Goal: Task Accomplishment & Management: Complete application form

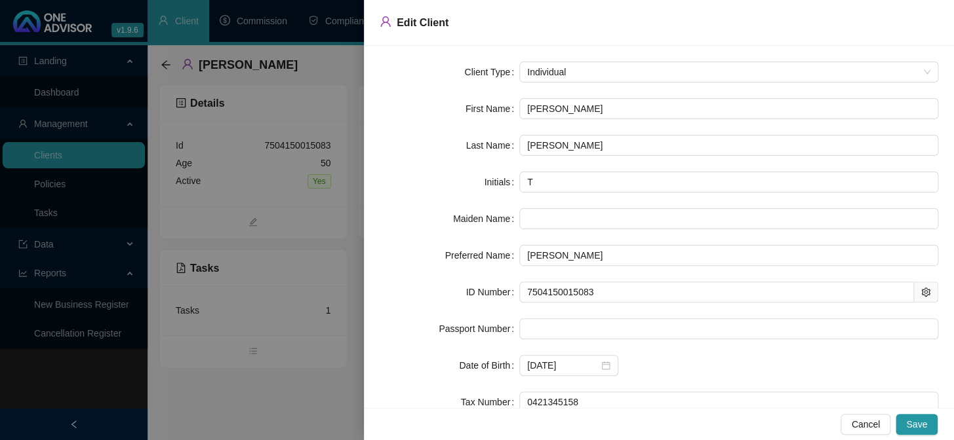
scroll to position [109, 0]
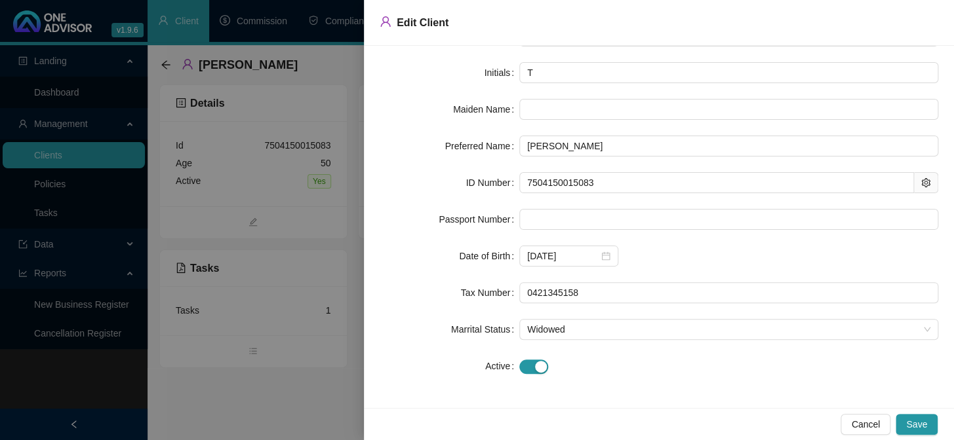
click at [40, 212] on div at bounding box center [477, 220] width 954 height 440
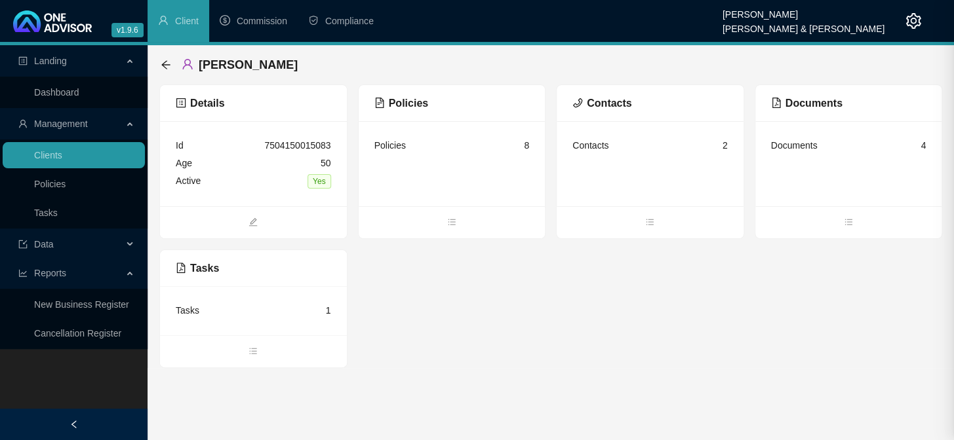
scroll to position [0, 0]
click at [40, 212] on link "Tasks" at bounding box center [46, 213] width 24 height 10
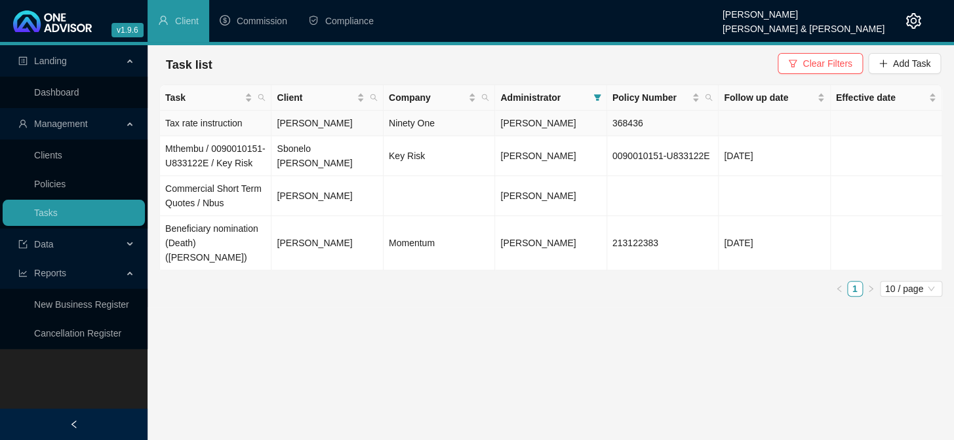
click at [215, 125] on td "Tax rate instruction" at bounding box center [215, 124] width 111 height 26
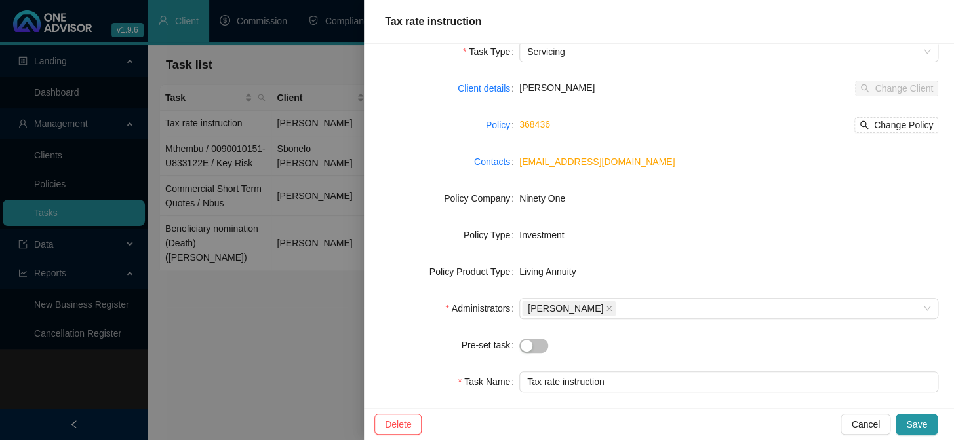
scroll to position [119, 0]
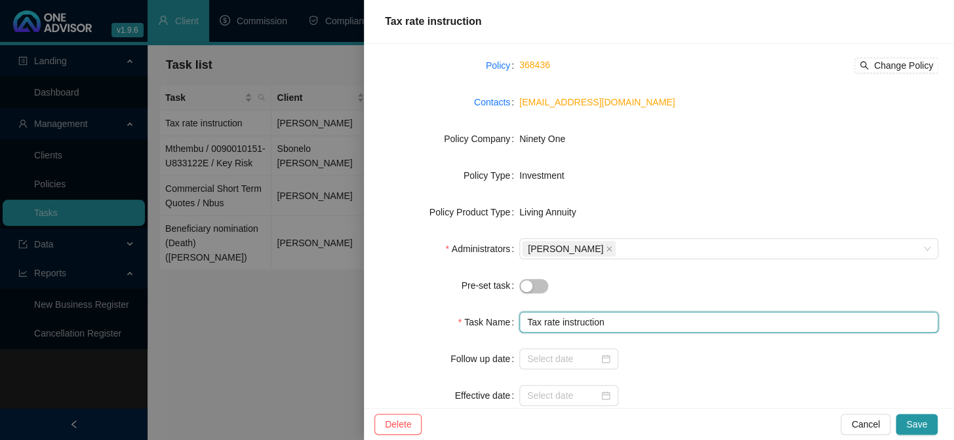
click at [543, 324] on input "Tax rate instruction" at bounding box center [728, 322] width 419 height 21
click at [562, 323] on input "Tax Rate instruction" at bounding box center [728, 322] width 419 height 21
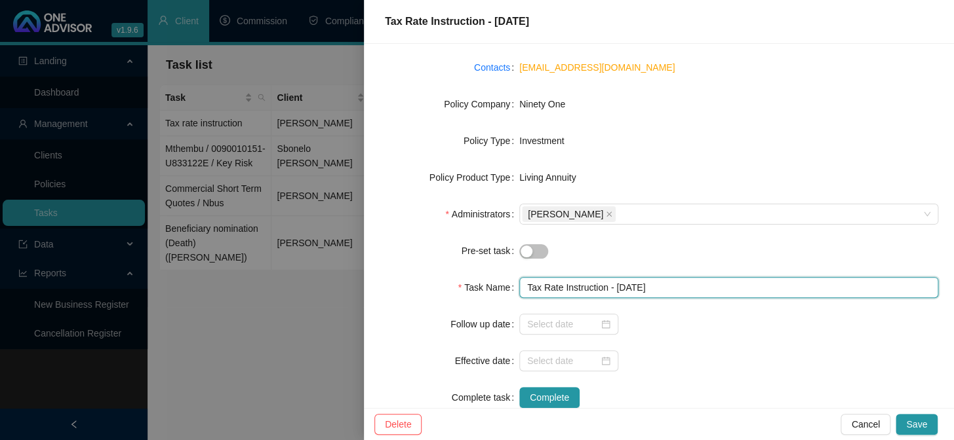
scroll to position [184, 0]
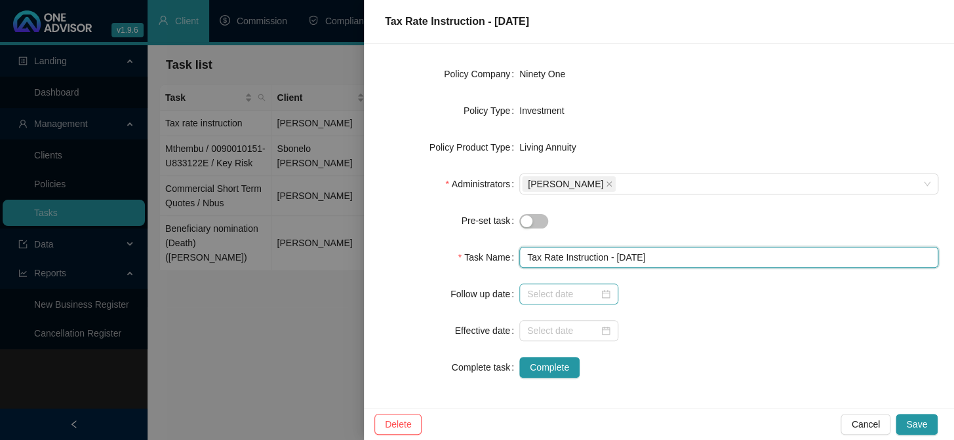
type input "Tax Rate Instruction - [DATE]"
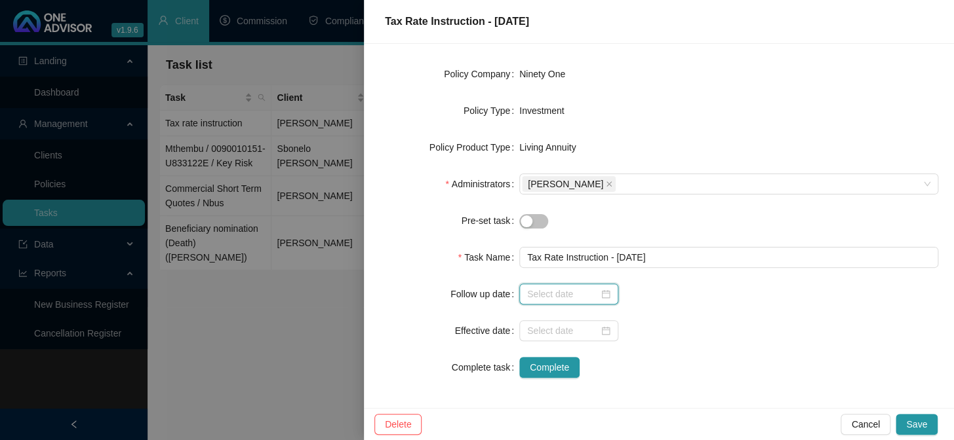
click at [555, 295] on input at bounding box center [562, 294] width 71 height 14
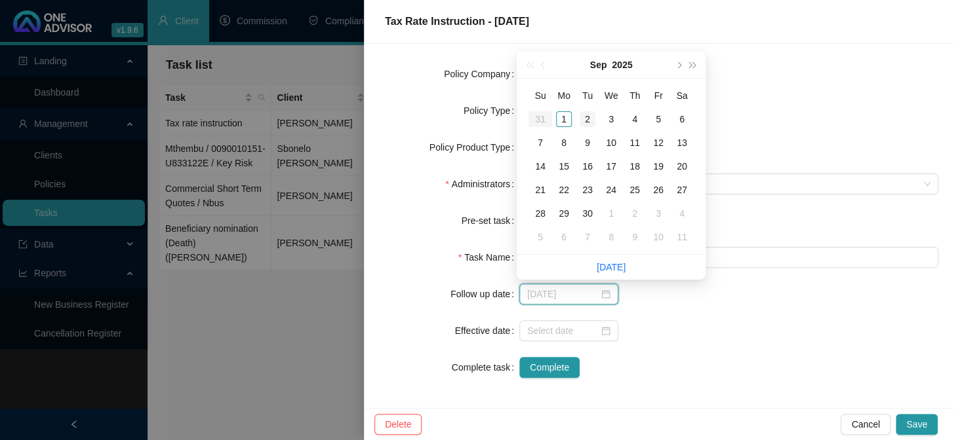
type input "[DATE]"
click at [584, 119] on div "2" at bounding box center [587, 119] width 16 height 16
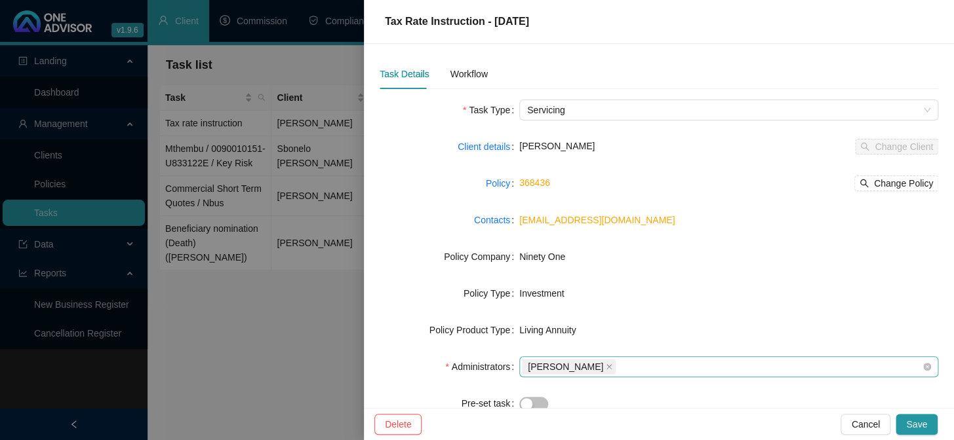
scroll to position [0, 0]
click at [469, 75] on div "Workflow" at bounding box center [468, 75] width 37 height 14
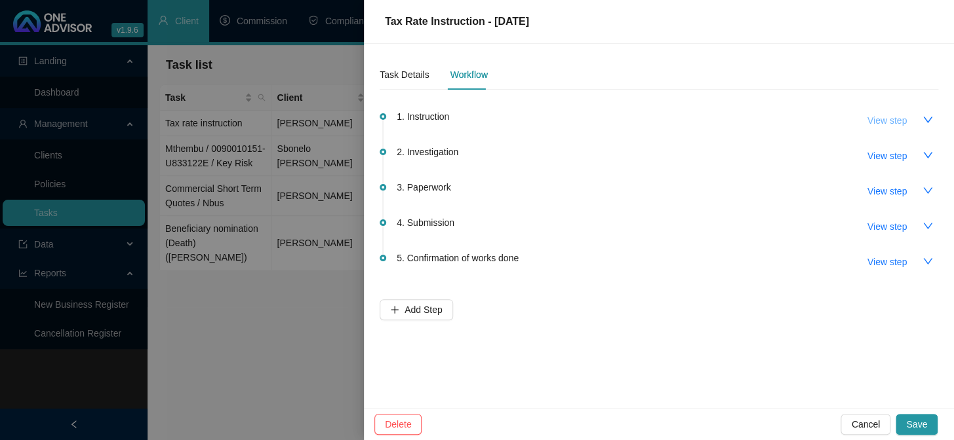
click at [890, 125] on span "View step" at bounding box center [886, 120] width 39 height 14
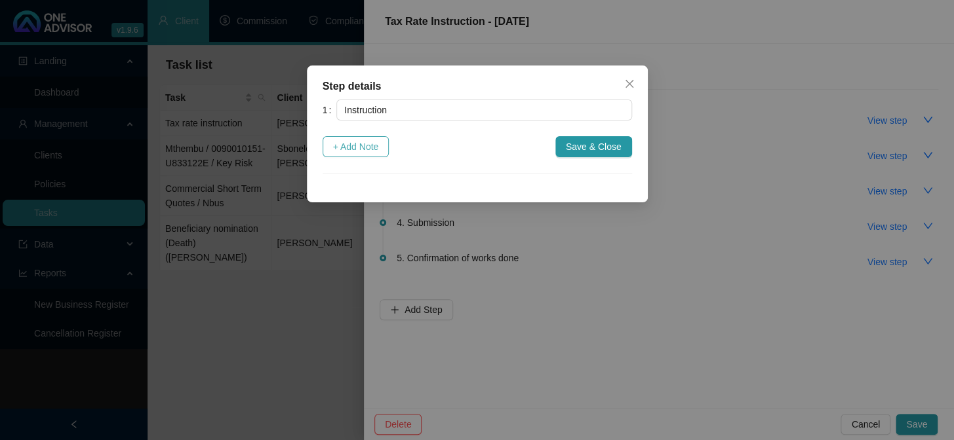
click at [333, 146] on span "+ Add Note" at bounding box center [356, 147] width 46 height 14
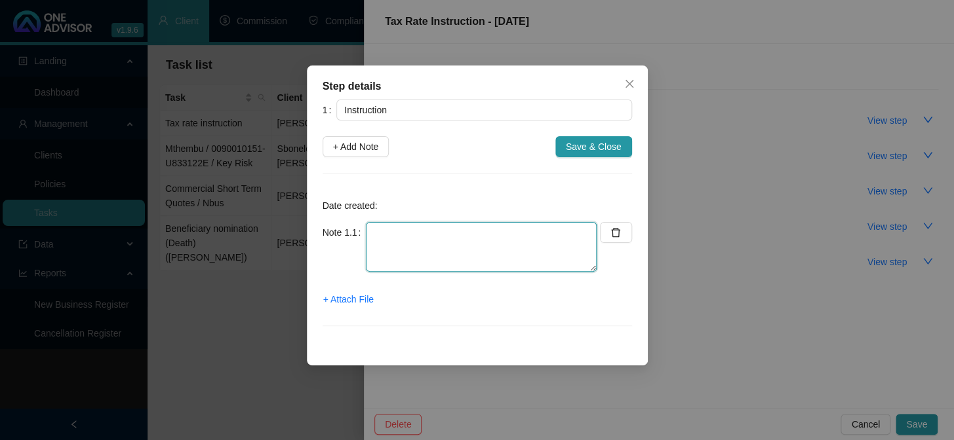
click at [391, 234] on textarea at bounding box center [481, 247] width 231 height 50
click at [581, 235] on textarea "[DATE] INSTRUCTION RECEIVED FROM MARC" at bounding box center [481, 247] width 231 height 50
type textarea "[DATE] INSTRUCTION RECEIVED FROM MARC - EMAIL"
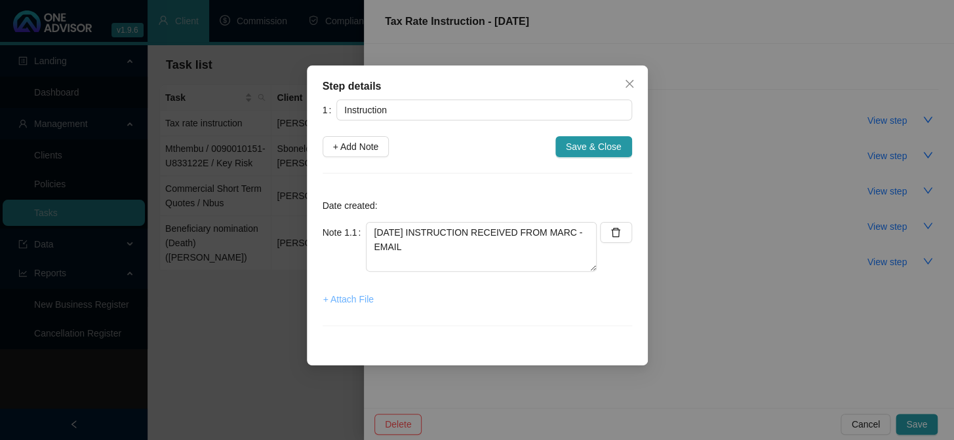
click at [355, 303] on span "+ Attach File" at bounding box center [348, 299] width 50 height 14
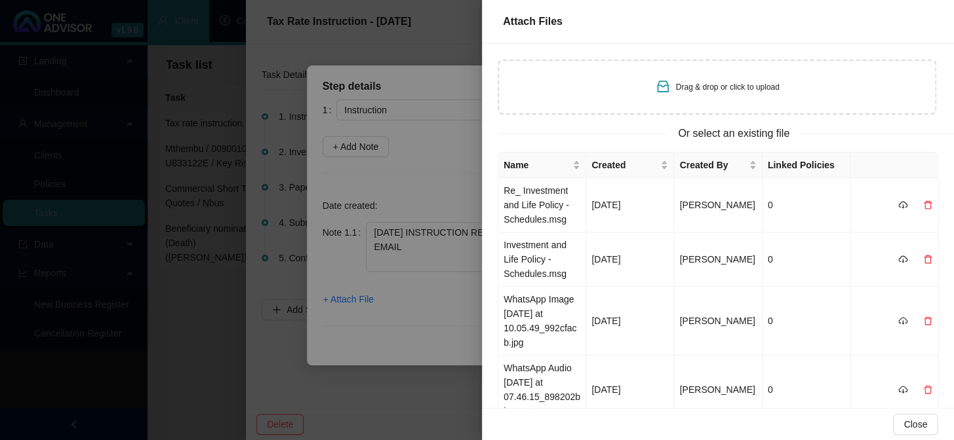
click at [332, 422] on div at bounding box center [477, 220] width 954 height 440
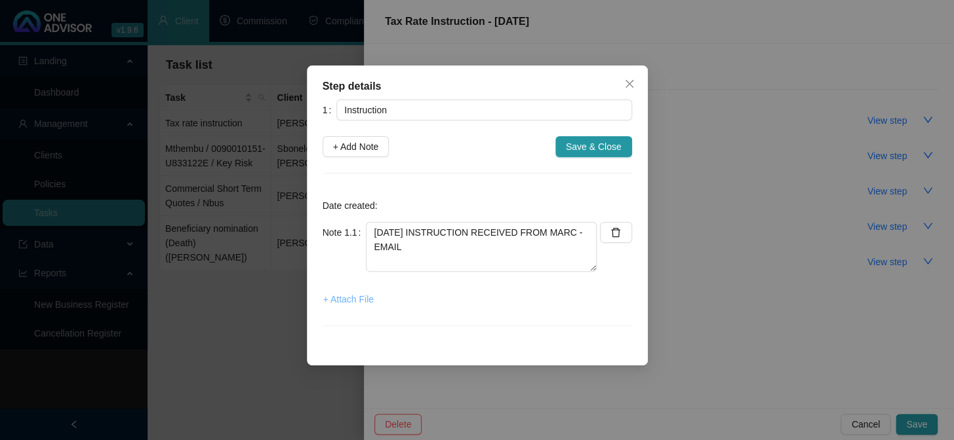
click at [334, 302] on span "+ Attach File" at bounding box center [348, 299] width 50 height 14
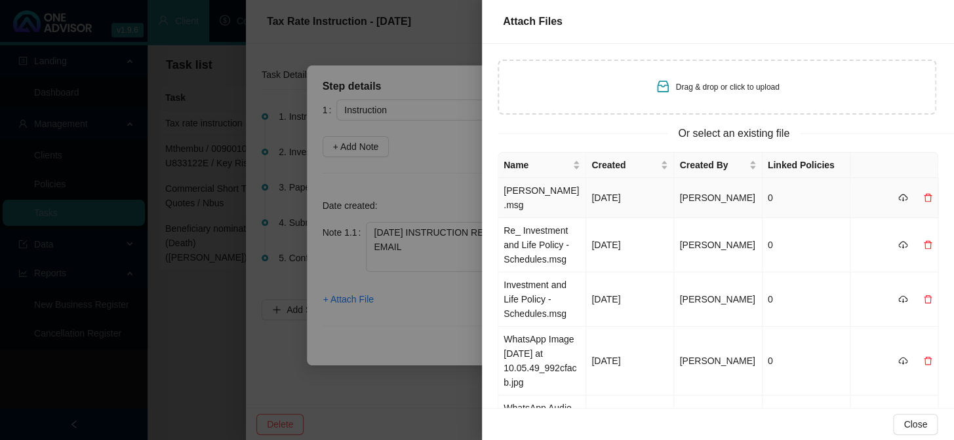
click at [525, 197] on td "[PERSON_NAME].msg" at bounding box center [542, 198] width 88 height 40
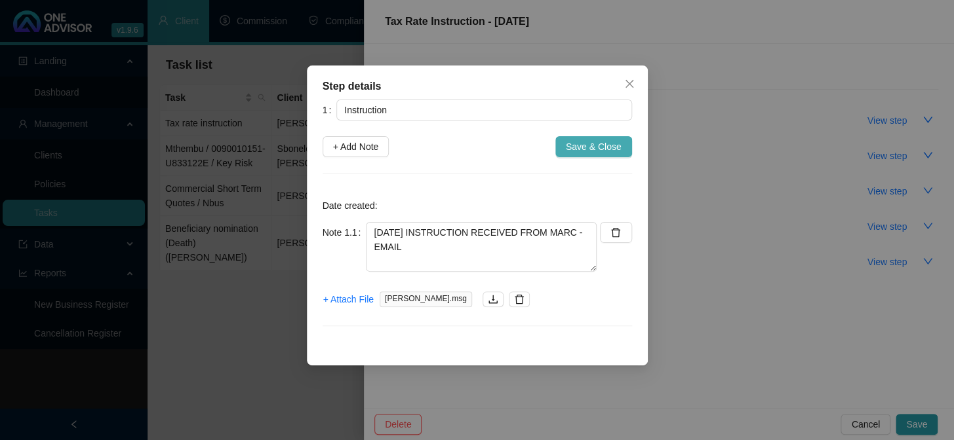
click at [574, 146] on span "Save & Close" at bounding box center [594, 147] width 56 height 14
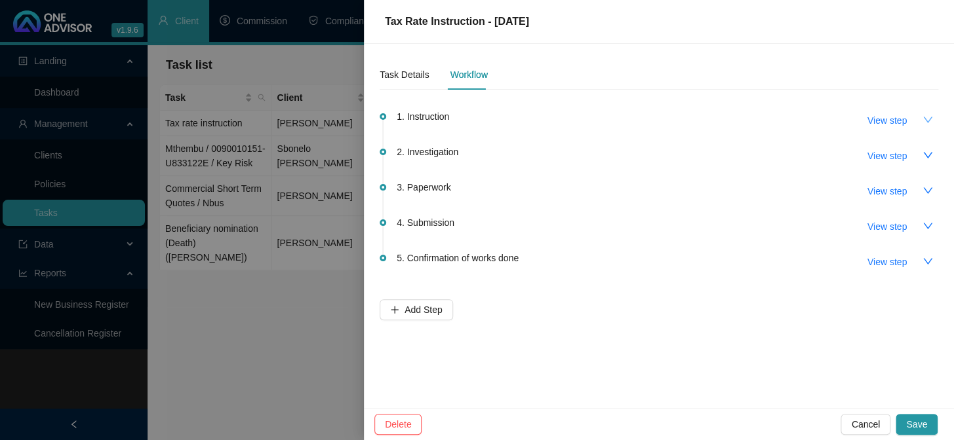
click at [927, 123] on icon "down" at bounding box center [927, 120] width 10 height 10
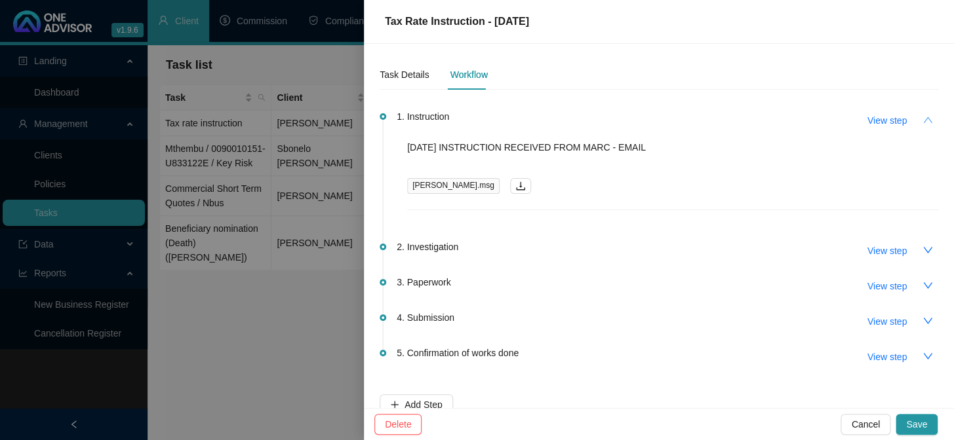
click at [927, 123] on button "button" at bounding box center [927, 119] width 21 height 21
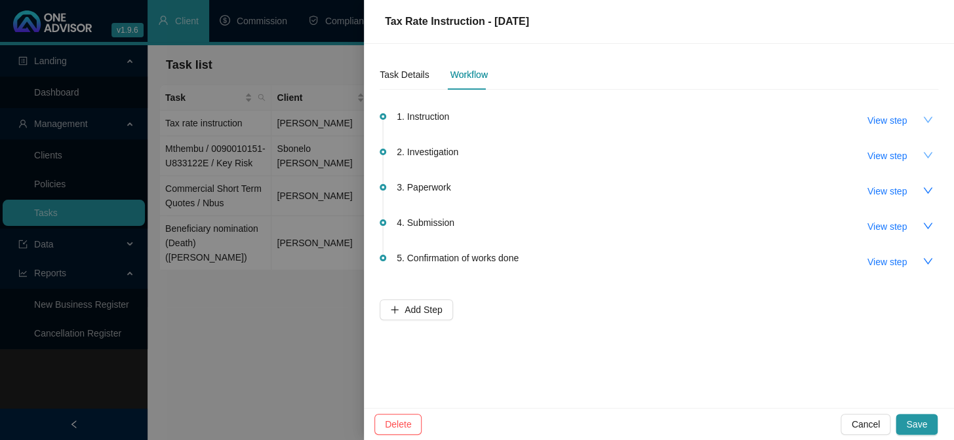
click at [918, 156] on button "button" at bounding box center [927, 155] width 21 height 21
click at [877, 151] on span "View step" at bounding box center [886, 156] width 39 height 14
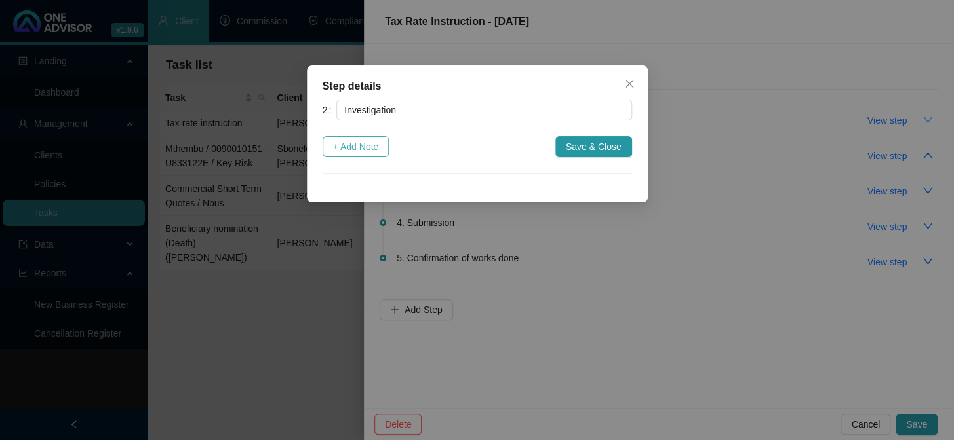
click at [353, 143] on span "+ Add Note" at bounding box center [356, 147] width 46 height 14
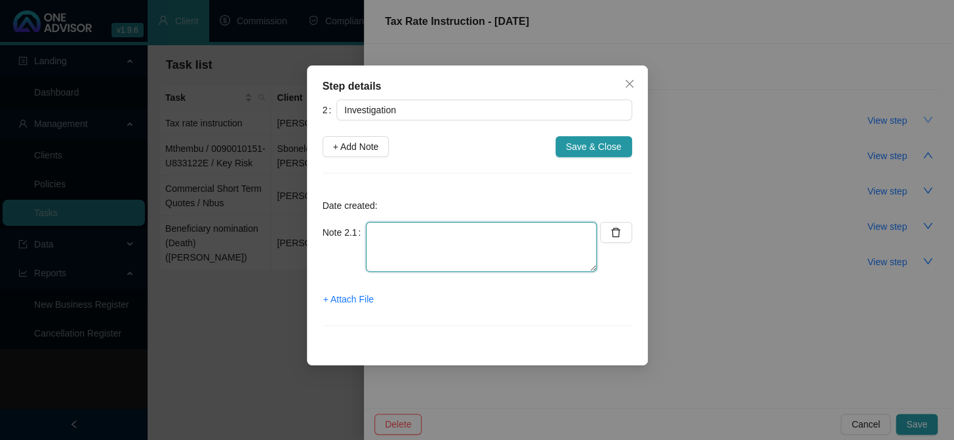
click at [440, 260] on textarea at bounding box center [481, 247] width 231 height 50
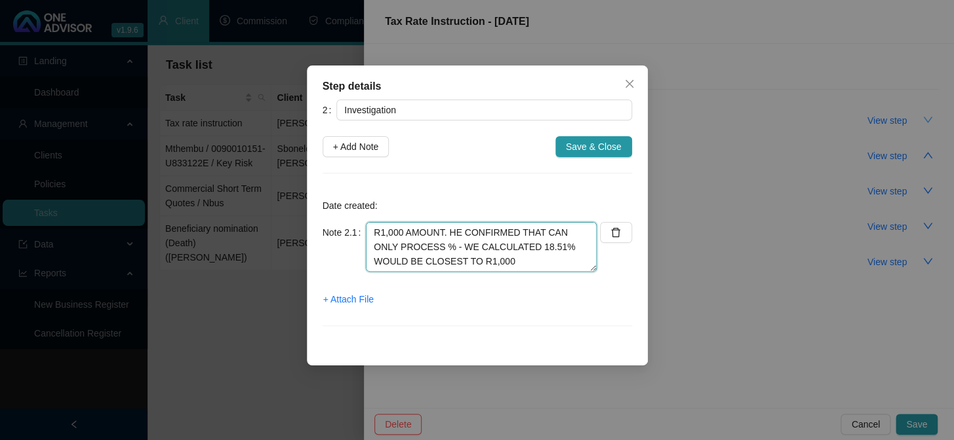
scroll to position [41, 0]
click at [473, 263] on textarea "[DATE] CALLED 91 AS I CAN'T FIND FORM ONLINE - SPOKE WITH [PERSON_NAME] WHO EMA…" at bounding box center [481, 247] width 231 height 50
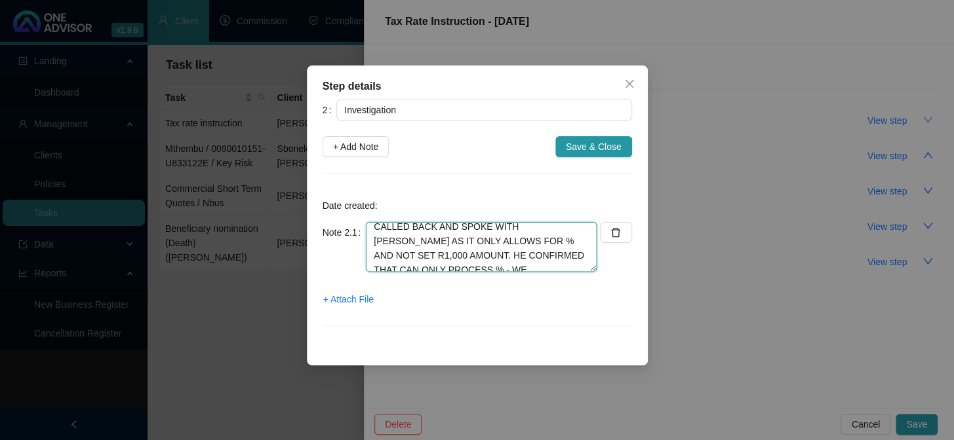
scroll to position [101, 0]
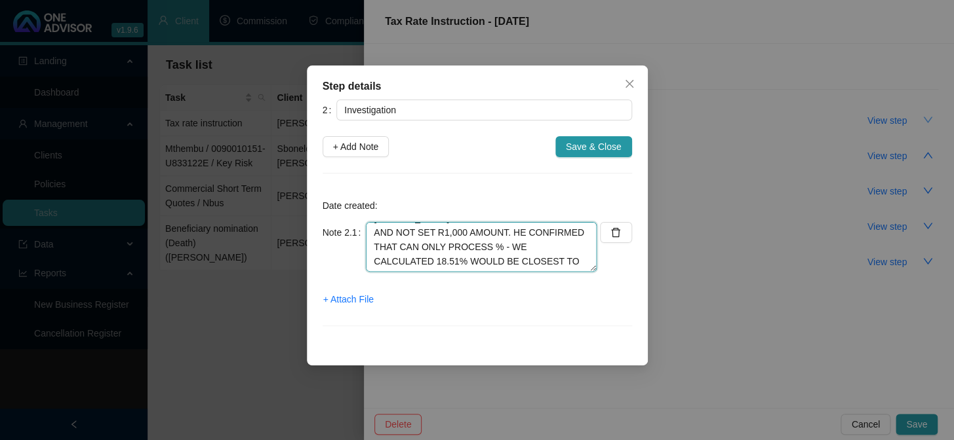
drag, startPoint x: 372, startPoint y: 233, endPoint x: 515, endPoint y: 264, distance: 146.2
click at [515, 264] on textarea "[DATE] CALLED 91 AS I CAN'T FIND FORM ONLINE - SPOKE WITH [PERSON_NAME] WHO EMA…" at bounding box center [481, 247] width 231 height 50
click at [480, 254] on textarea "[DATE] CALLED 91 AS I CAN'T FIND FORM ONLINE - SPOKE WITH [PERSON_NAME] WHO EMA…" at bounding box center [481, 247] width 231 height 50
drag, startPoint x: 374, startPoint y: 246, endPoint x: 518, endPoint y: 267, distance: 145.7
click at [518, 267] on textarea "[DATE] CALLED 91 AS I CAN'T FIND FORM ONLINE - SPOKE WITH [PERSON_NAME] WHO EMA…" at bounding box center [481, 247] width 231 height 50
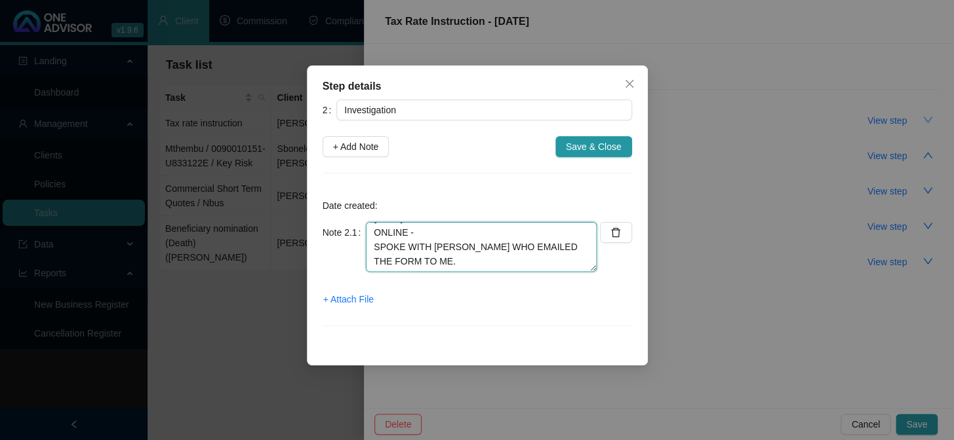
scroll to position [43, 0]
type textarea "[DATE] CALLED 91 AS I CAN'T FIND FORM ONLINE - SPOKE WITH [PERSON_NAME] WHO EMA…"
click at [350, 144] on span "+ Add Note" at bounding box center [356, 147] width 46 height 14
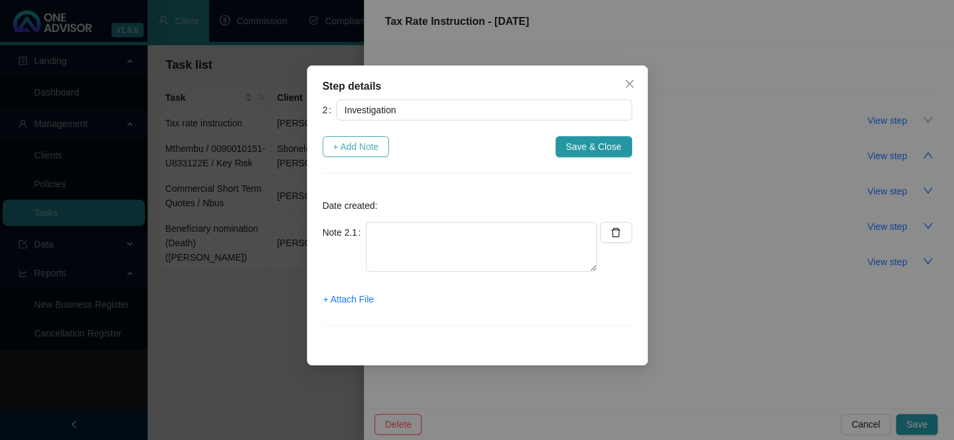
scroll to position [0, 0]
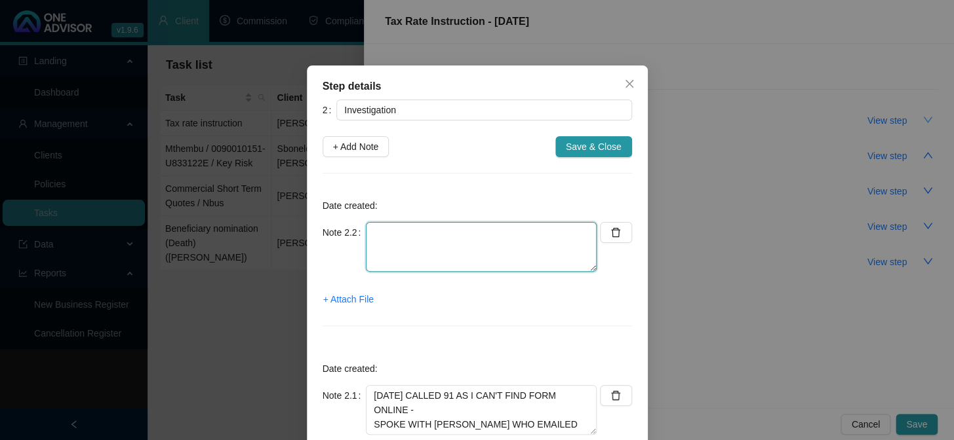
click at [420, 256] on textarea at bounding box center [481, 247] width 231 height 50
paste textarea "CALLED BACK AND SPOKE WITH [PERSON_NAME] AS IT ONLY ALLOWS FOR % AND NOT SET R1…"
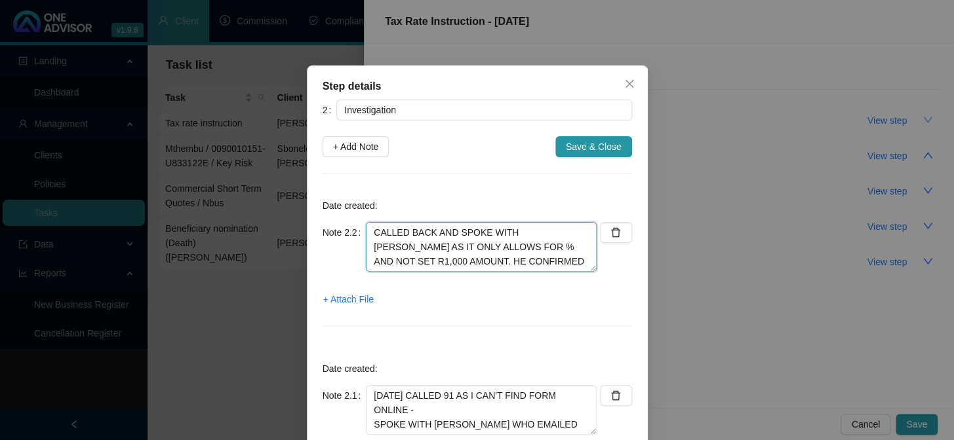
click at [370, 234] on textarea "CALLED BACK AND SPOKE WITH [PERSON_NAME] AS IT ONLY ALLOWS FOR % AND NOT SET R1…" at bounding box center [481, 247] width 231 height 50
click at [391, 246] on textarea "[DATE] CALLED BACK AND SPOKE WITH [PERSON_NAME] AS IT ONLY ALLOWS FOR % AND NOT…" at bounding box center [481, 247] width 231 height 50
type textarea "[DATE] CALLED BACK AND SPOKE WITH [PERSON_NAME] AS IT ONLY ALLOWS FOR % AND NOT…"
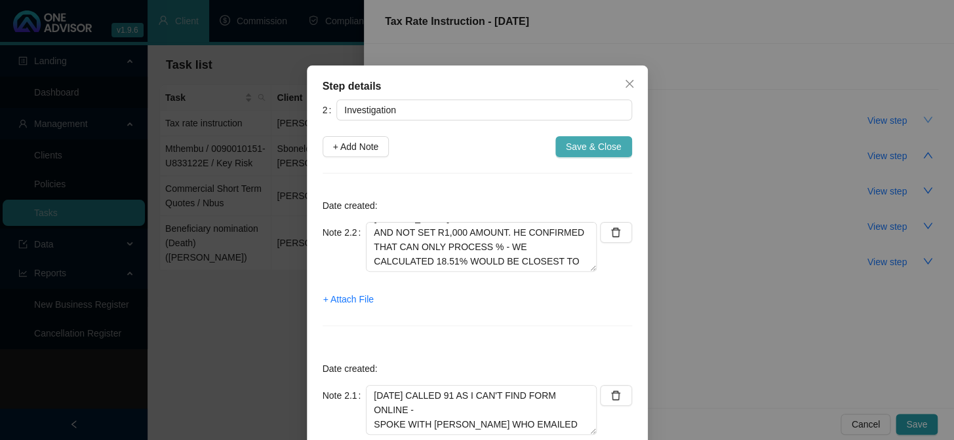
click at [570, 147] on span "Save & Close" at bounding box center [594, 147] width 56 height 14
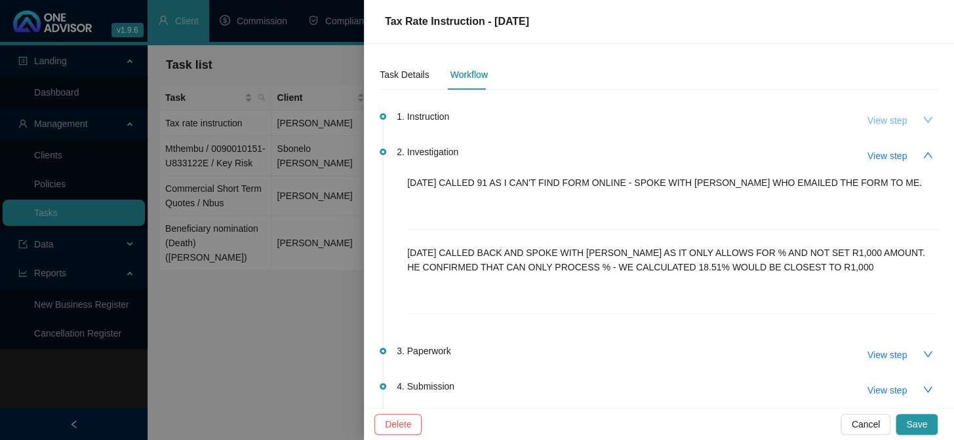
click at [884, 119] on span "View step" at bounding box center [886, 120] width 39 height 14
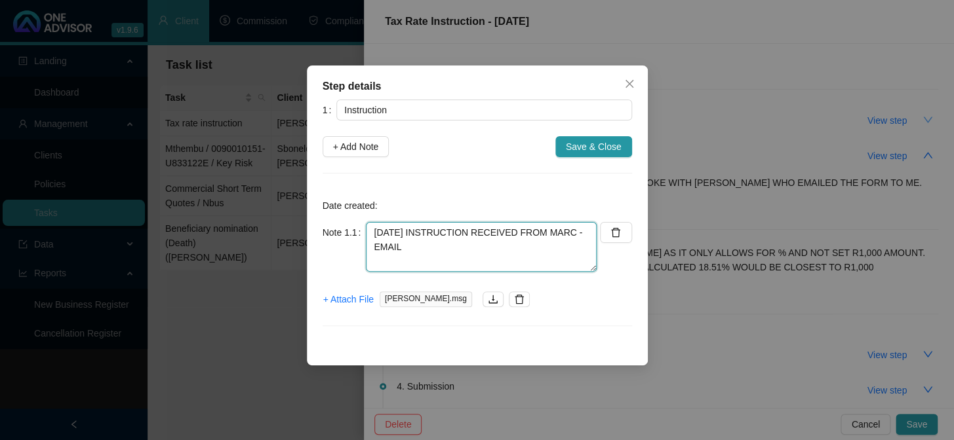
click at [404, 248] on textarea "[DATE] INSTRUCTION RECEIVED FROM MARC - EMAIL" at bounding box center [481, 247] width 231 height 50
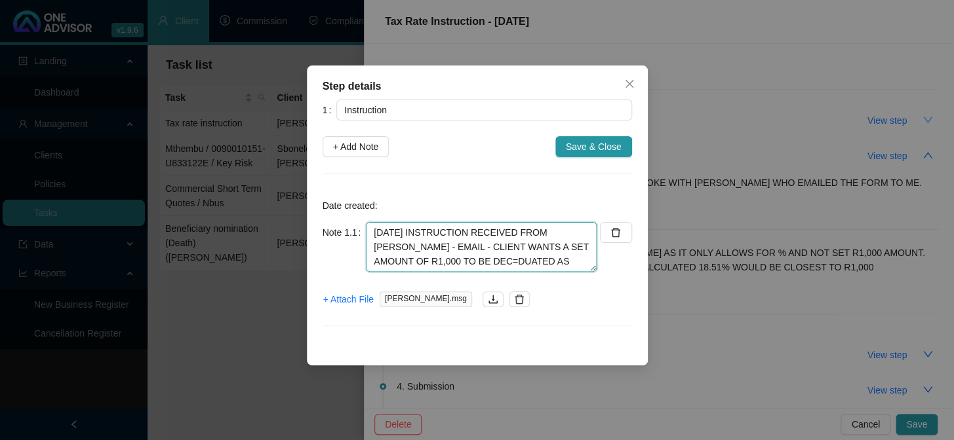
scroll to position [10, 0]
drag, startPoint x: 449, startPoint y: 248, endPoint x: 473, endPoint y: 293, distance: 50.7
click at [449, 249] on textarea "[DATE] INSTRUCTION RECEIVED FROM [PERSON_NAME] - EMAIL - CLIENT WANTS A SET AMO…" at bounding box center [481, 247] width 231 height 50
type textarea "[DATE] INSTRUCTION RECEIVED FROM [PERSON_NAME] - EMAIL - CLIENT WANTS A SET AMO…"
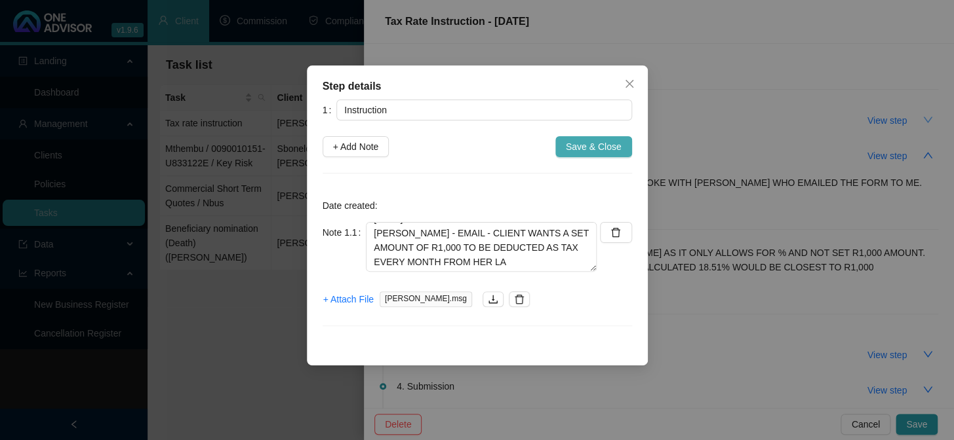
click at [583, 145] on span "Save & Close" at bounding box center [594, 147] width 56 height 14
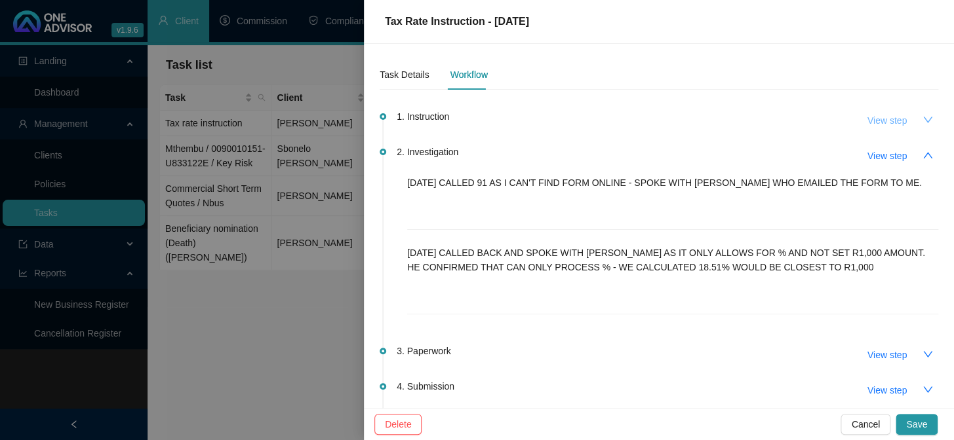
click at [882, 119] on span "View step" at bounding box center [886, 120] width 39 height 14
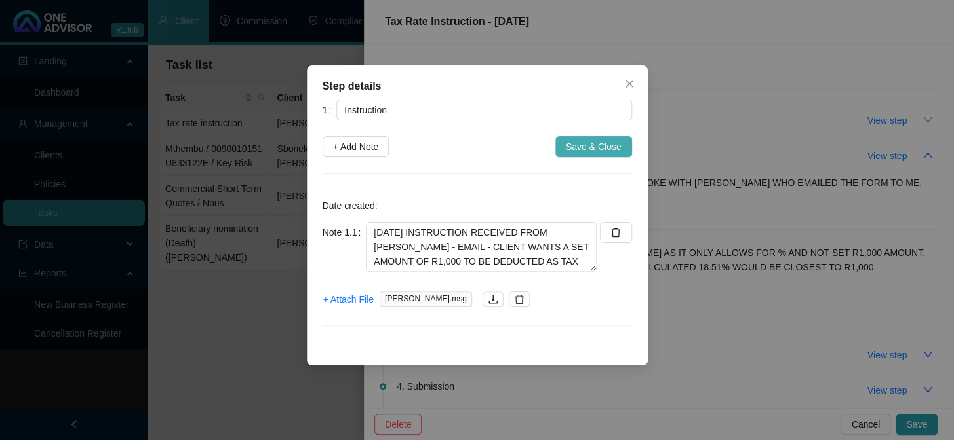
click at [589, 142] on span "Save & Close" at bounding box center [594, 147] width 56 height 14
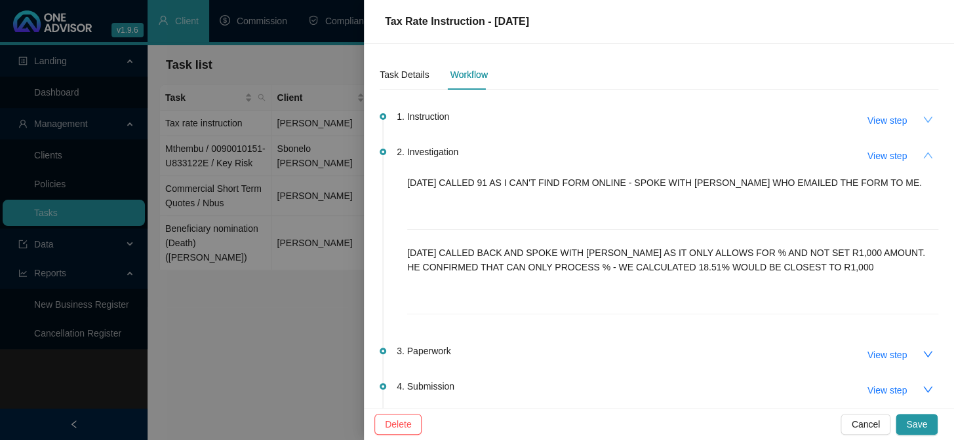
click at [917, 155] on button "button" at bounding box center [927, 155] width 21 height 21
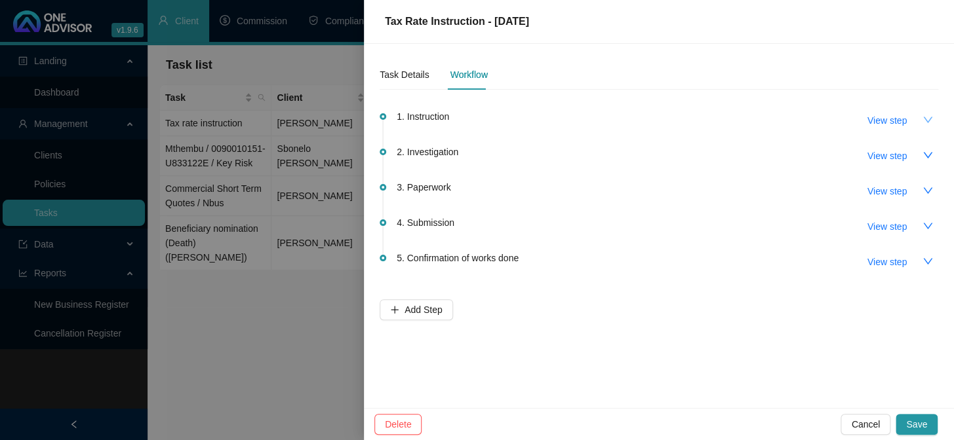
click at [926, 118] on icon "down" at bounding box center [927, 120] width 10 height 10
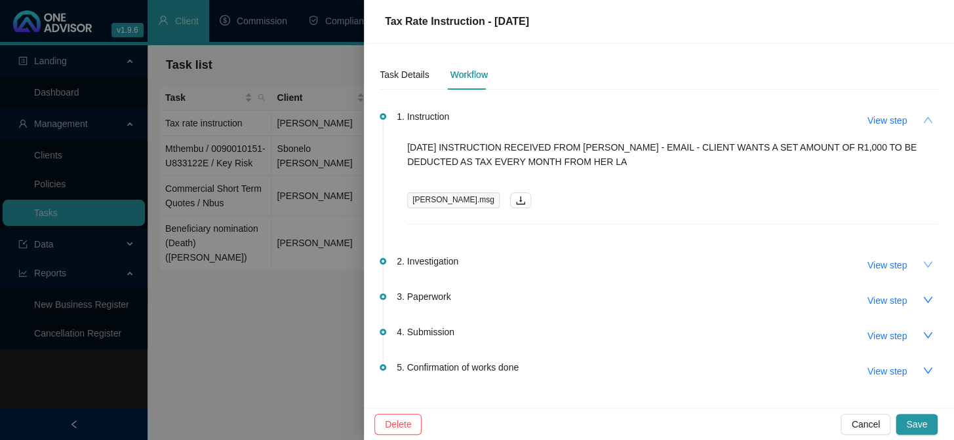
click at [917, 261] on button "button" at bounding box center [927, 264] width 21 height 21
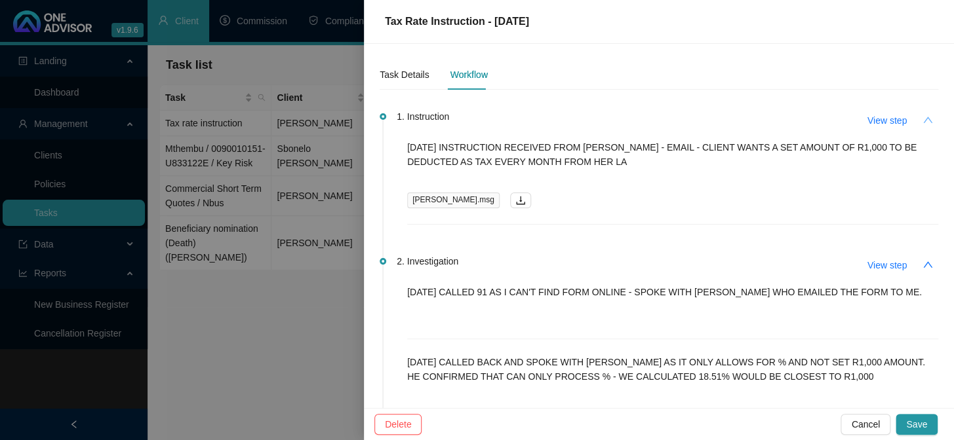
scroll to position [59, 0]
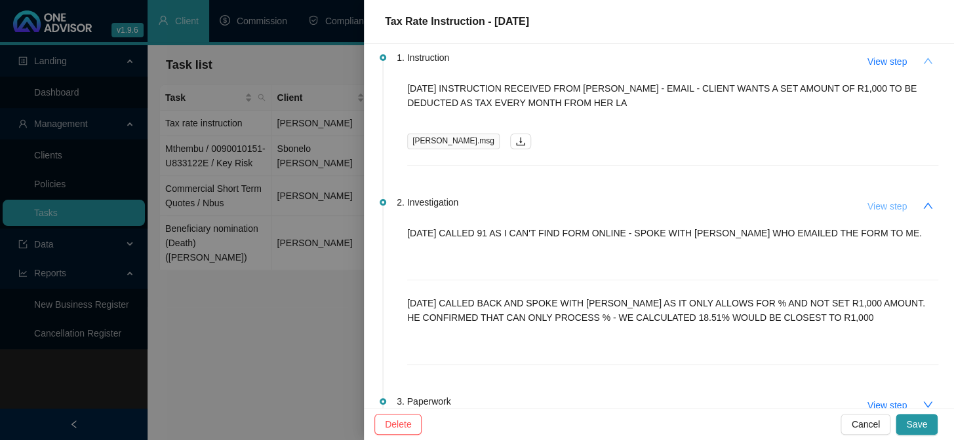
click at [891, 203] on span "View step" at bounding box center [886, 206] width 39 height 14
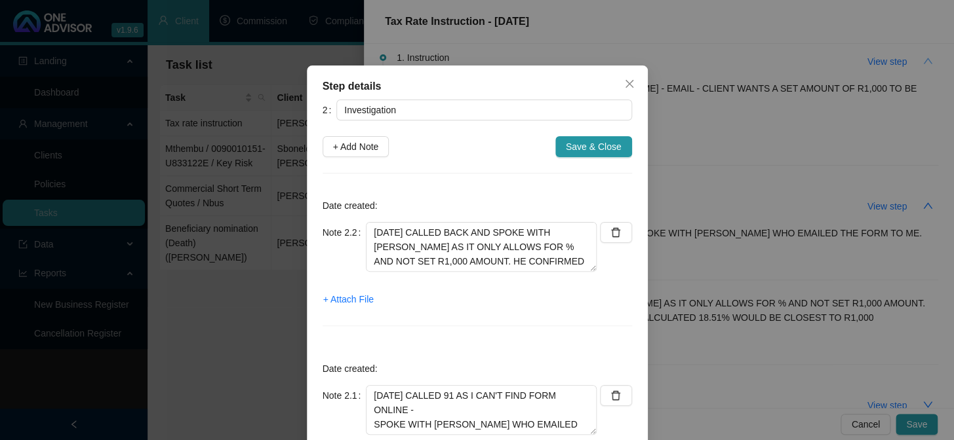
scroll to position [104, 0]
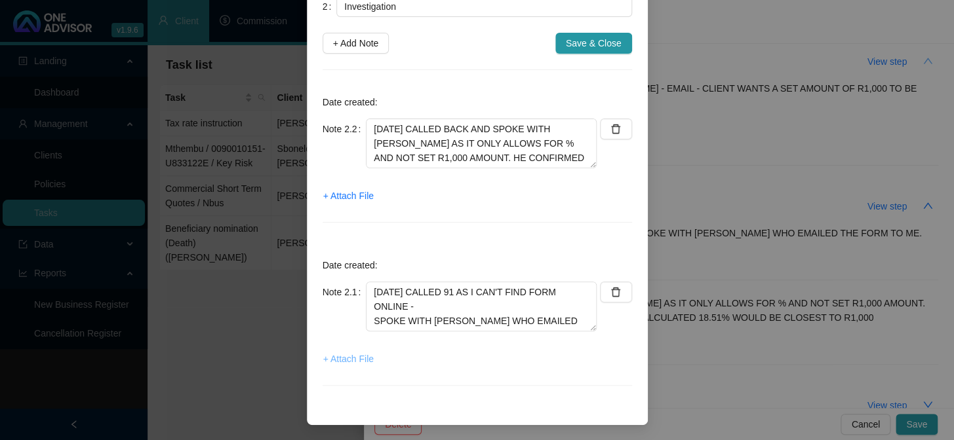
click at [349, 361] on span "+ Attach File" at bounding box center [348, 359] width 50 height 14
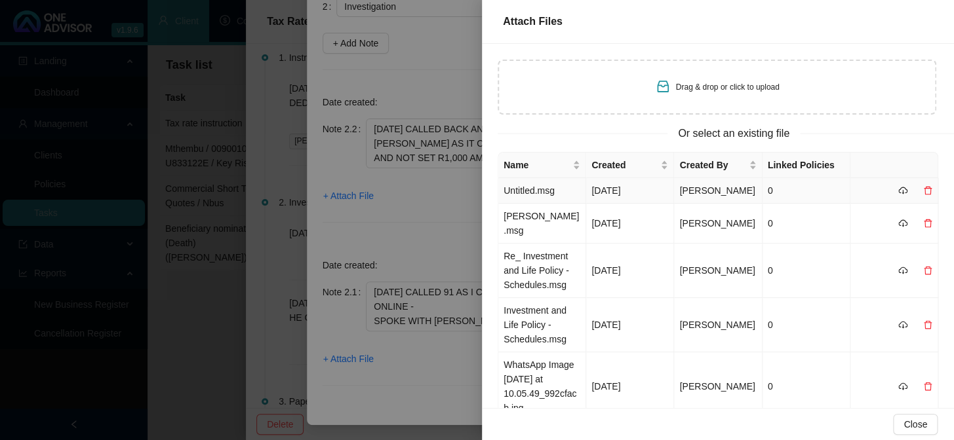
click at [541, 200] on td "Untitled.msg" at bounding box center [542, 191] width 88 height 26
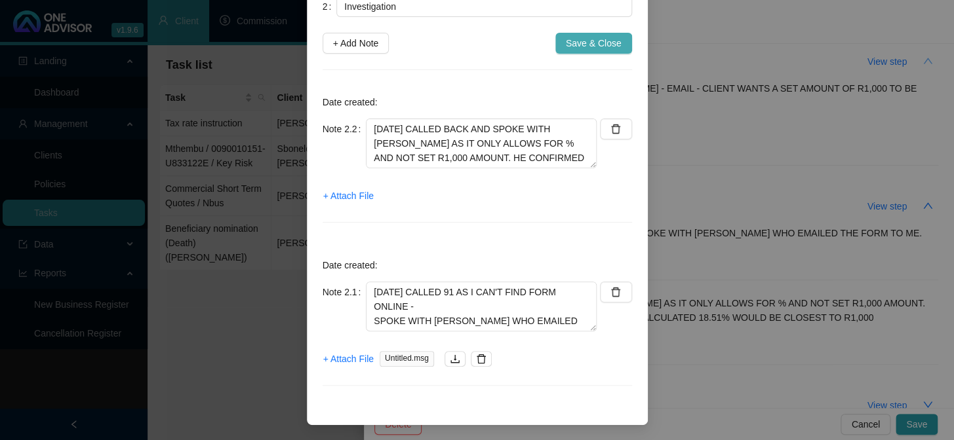
click at [593, 38] on span "Save & Close" at bounding box center [594, 43] width 56 height 14
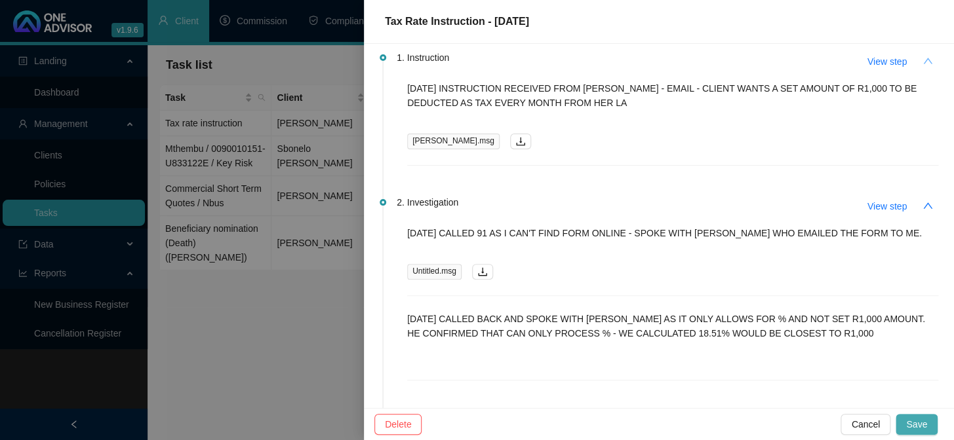
click at [916, 421] on span "Save" at bounding box center [916, 425] width 21 height 14
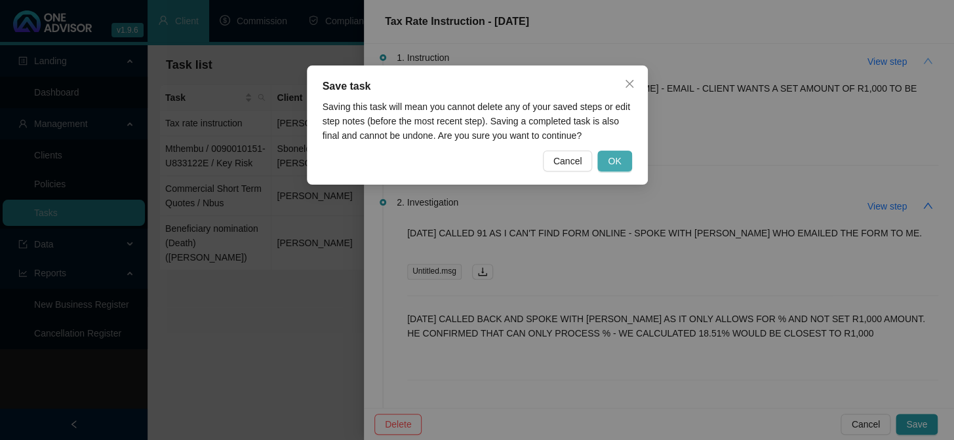
click at [619, 163] on span "OK" at bounding box center [614, 161] width 13 height 14
